Goal: Task Accomplishment & Management: Manage account settings

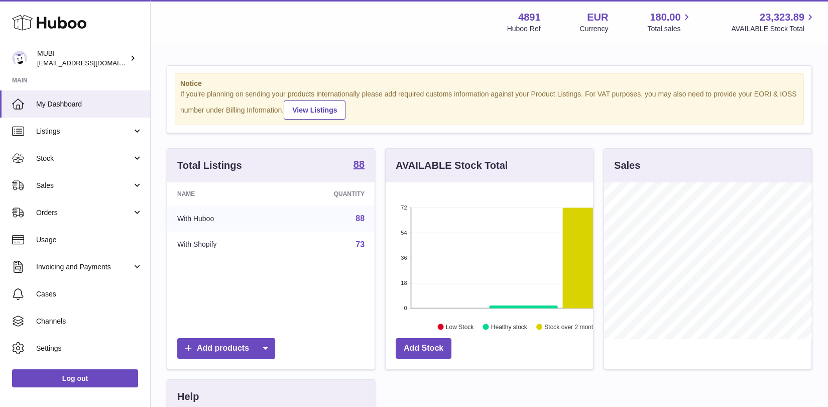
scroll to position [156, 207]
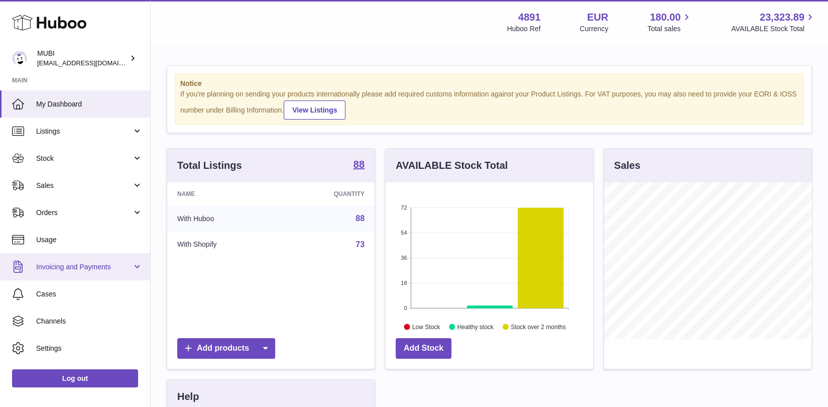
click at [130, 266] on span "Invoicing and Payments" at bounding box center [84, 267] width 96 height 10
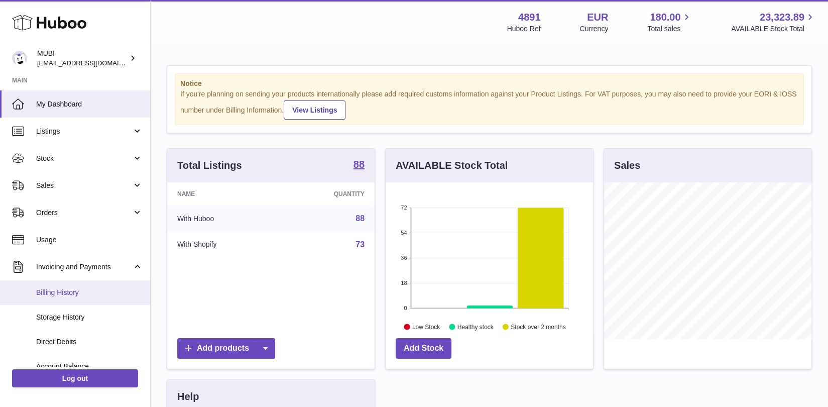
click at [76, 291] on span "Billing History" at bounding box center [89, 293] width 106 height 10
